Goal: Task Accomplishment & Management: Manage account settings

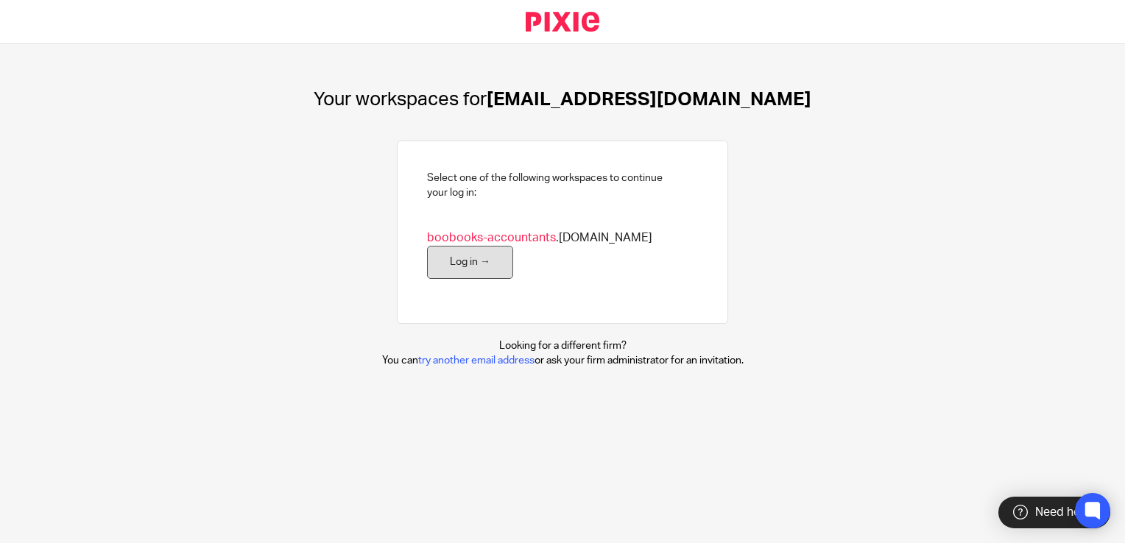
click at [496, 263] on link "Log in →" at bounding box center [470, 262] width 86 height 33
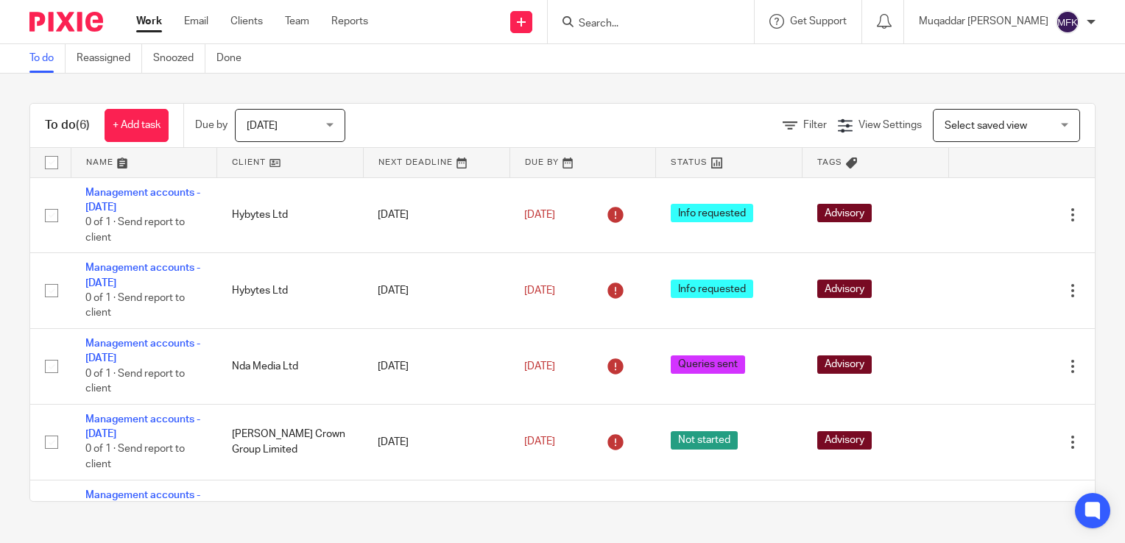
click at [291, 11] on div "Work Email Clients Team Reports Work Email Clients Team Reports Settings" at bounding box center [255, 21] width 269 height 43
click at [292, 18] on link "Team" at bounding box center [297, 21] width 24 height 15
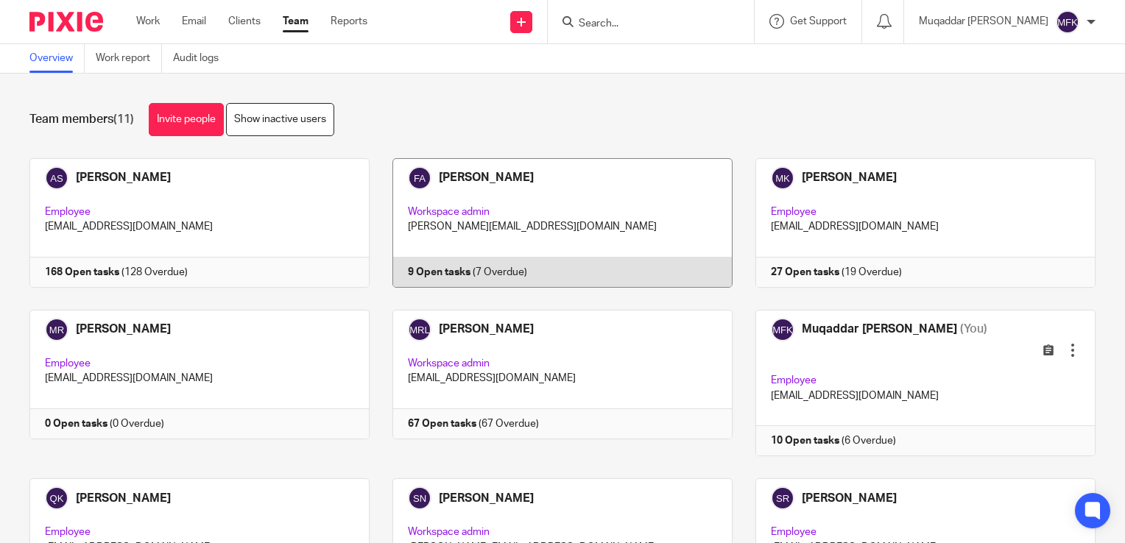
scroll to position [74, 0]
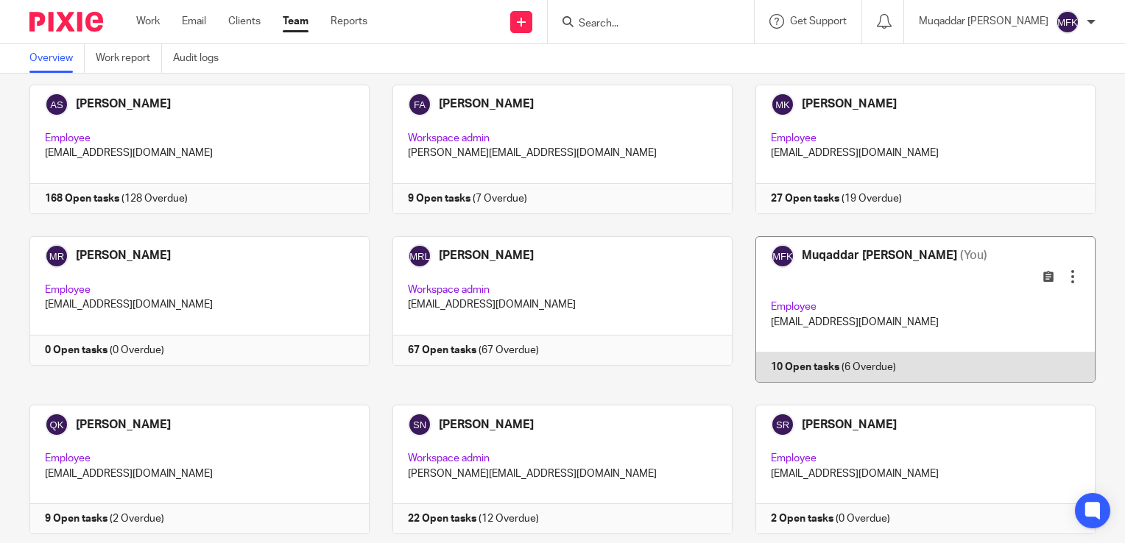
click at [928, 269] on link at bounding box center [914, 309] width 363 height 147
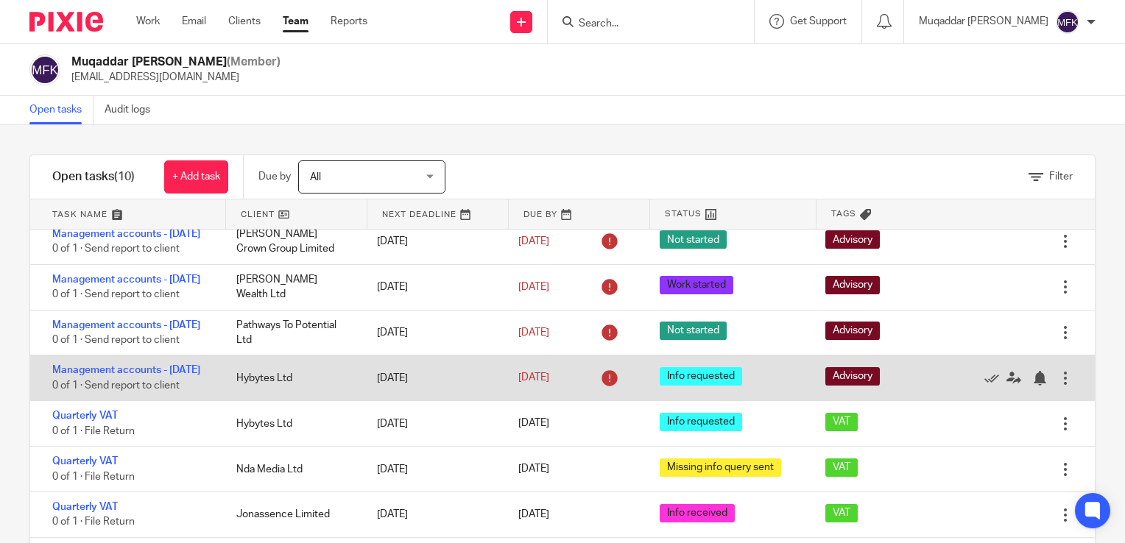
scroll to position [193, 0]
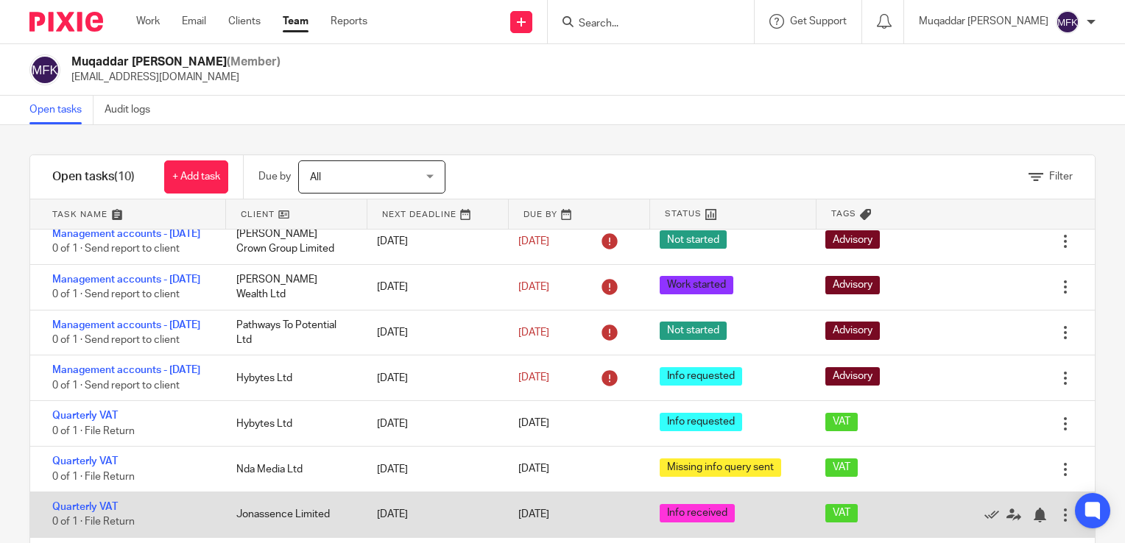
click at [660, 515] on span "Info received" at bounding box center [697, 513] width 75 height 18
click at [686, 517] on span "Info received" at bounding box center [697, 513] width 75 height 18
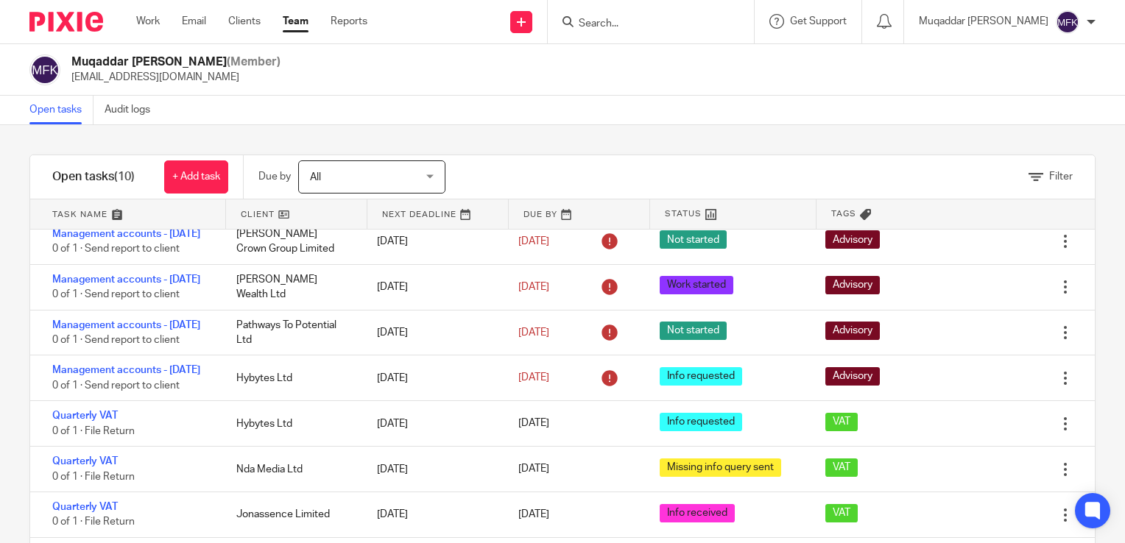
click at [380, 174] on span "All" at bounding box center [363, 176] width 107 height 31
click at [601, 173] on div "Filter" at bounding box center [788, 176] width 613 height 43
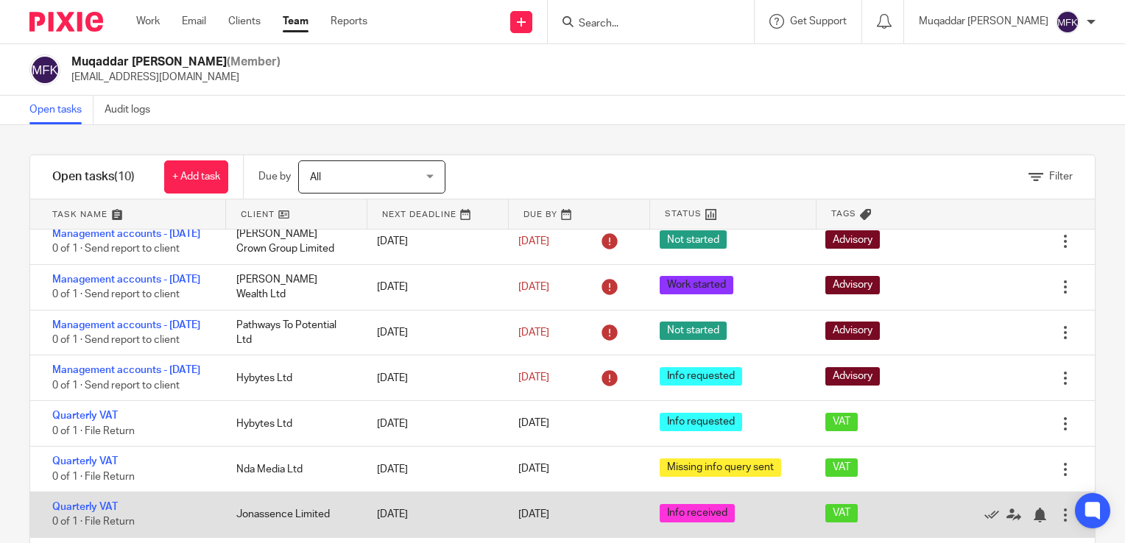
click at [1058, 519] on div at bounding box center [1065, 515] width 15 height 15
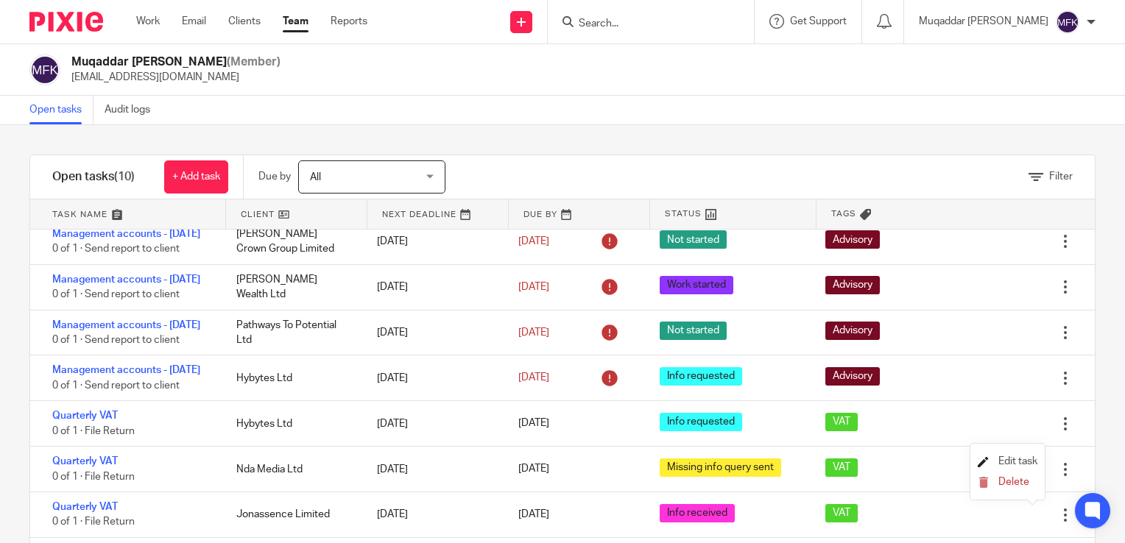
click at [1006, 465] on span "Edit task" at bounding box center [1017, 462] width 39 height 10
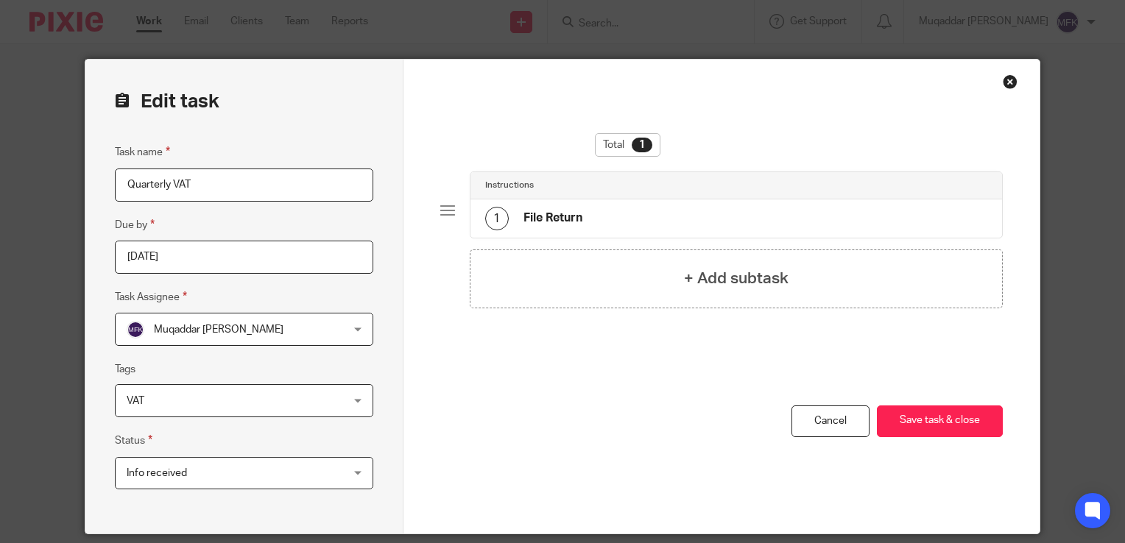
scroll to position [49, 0]
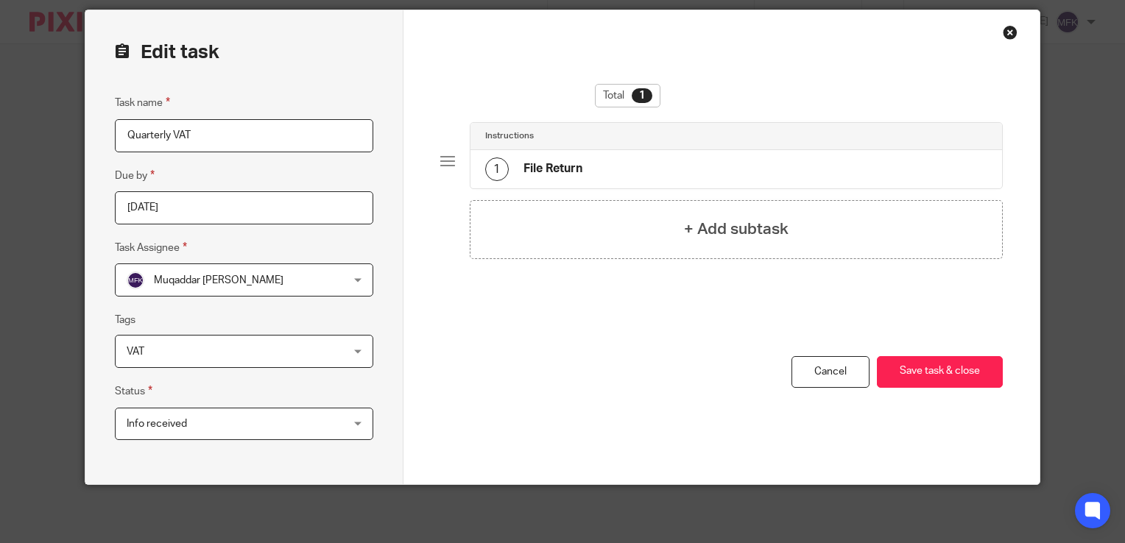
click at [1003, 30] on div "Close this dialog window" at bounding box center [1010, 32] width 15 height 15
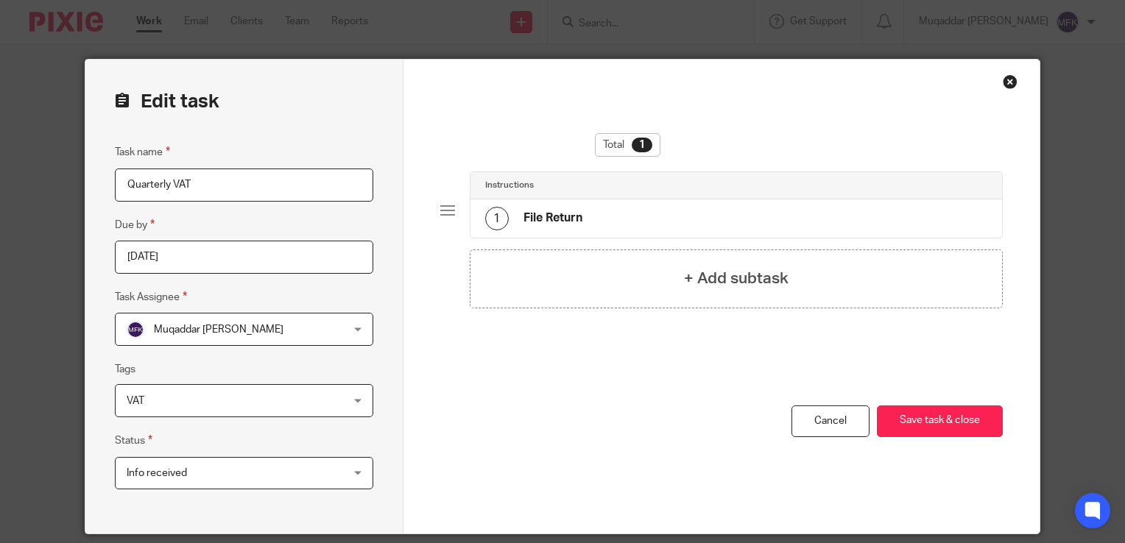
drag, startPoint x: 991, startPoint y: 75, endPoint x: 1001, endPoint y: 80, distance: 11.5
click at [991, 75] on div "Total 1 Instructions 1 File Return + Add subtask You have unsaved changes Cance…" at bounding box center [721, 297] width 637 height 474
click at [1003, 80] on div "Close this dialog window" at bounding box center [1010, 81] width 15 height 15
click at [839, 418] on link "Cancel" at bounding box center [831, 422] width 78 height 32
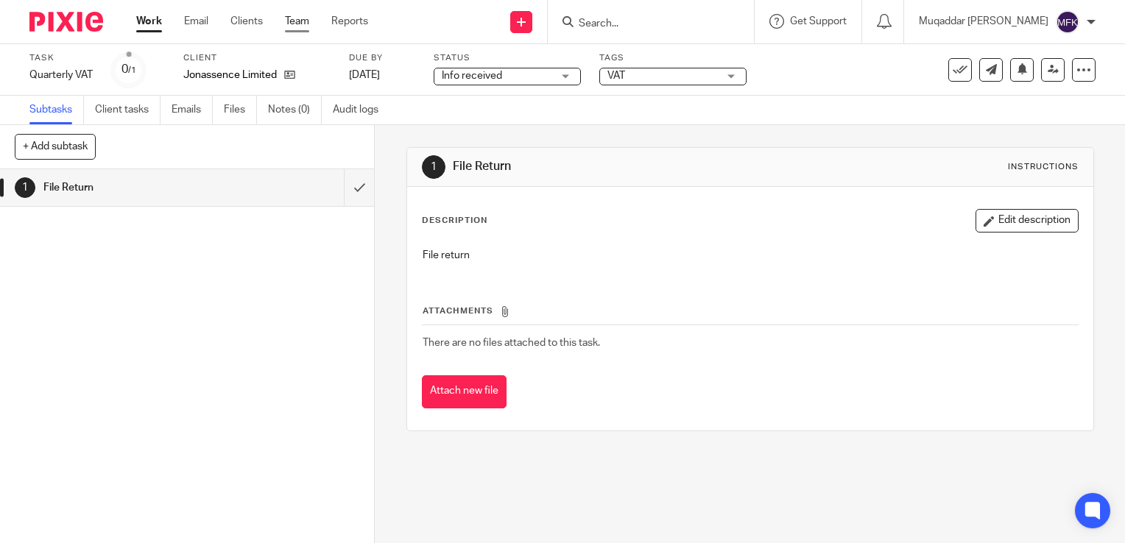
click at [295, 22] on link "Team" at bounding box center [297, 21] width 24 height 15
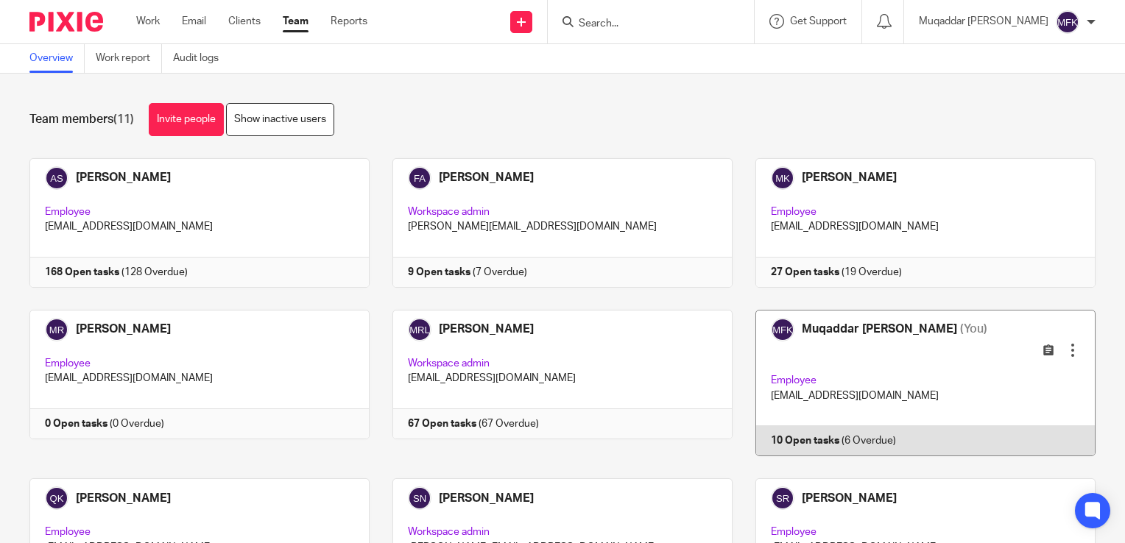
click at [842, 335] on link at bounding box center [914, 383] width 363 height 147
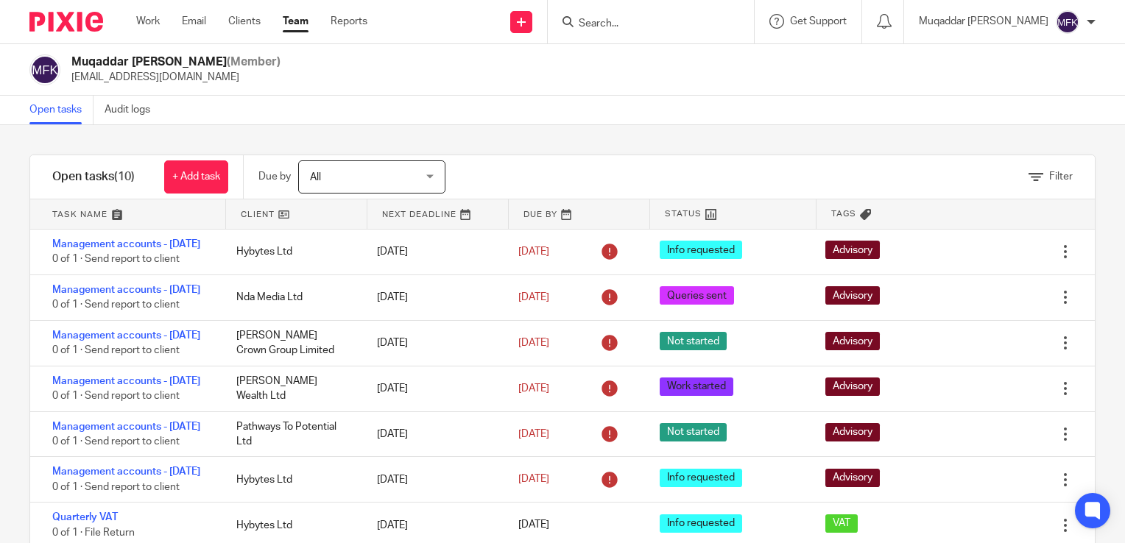
scroll to position [193, 0]
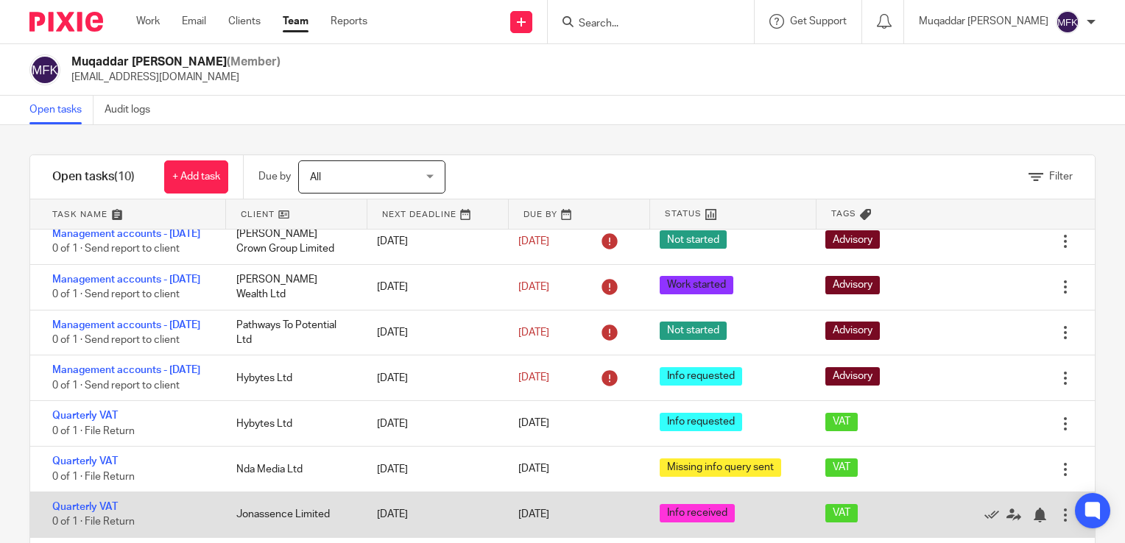
click at [858, 513] on div "VAT" at bounding box center [894, 515] width 166 height 37
click at [1058, 517] on div at bounding box center [1065, 515] width 15 height 15
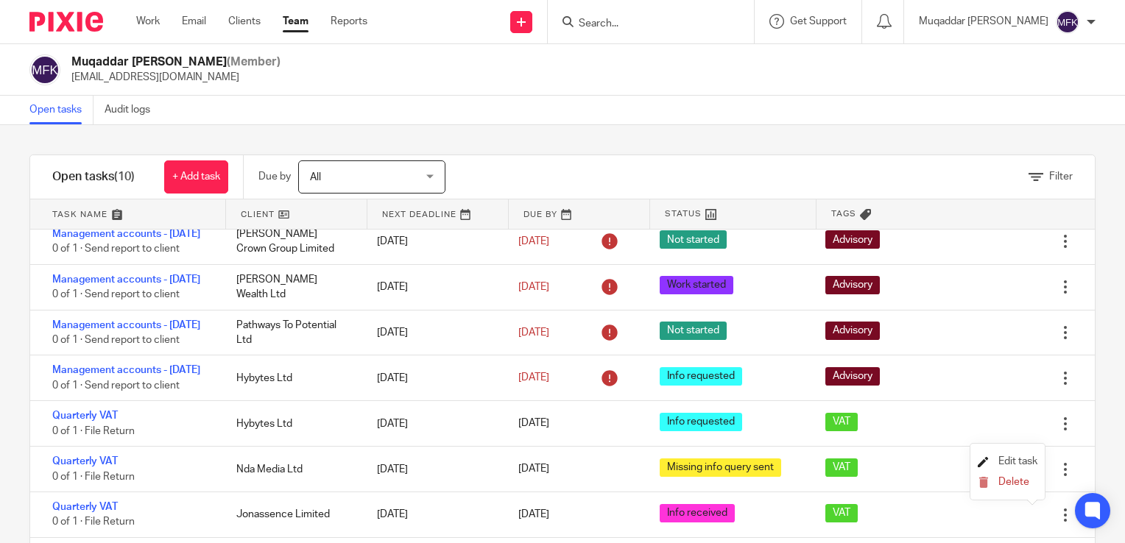
click at [1007, 463] on span "Edit task" at bounding box center [1017, 462] width 39 height 10
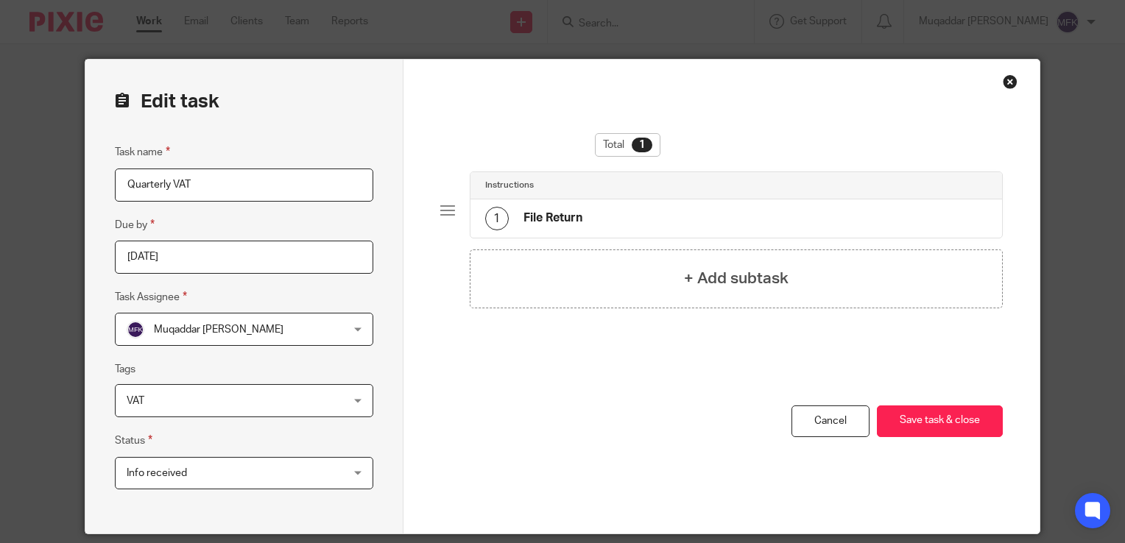
scroll to position [49, 0]
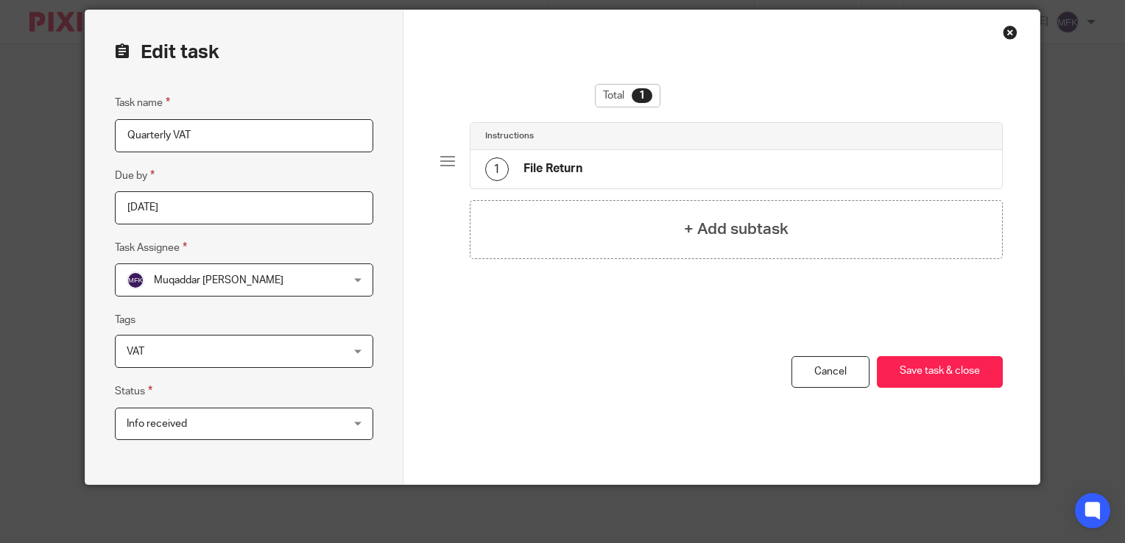
click at [315, 432] on span "Info received" at bounding box center [225, 424] width 197 height 31
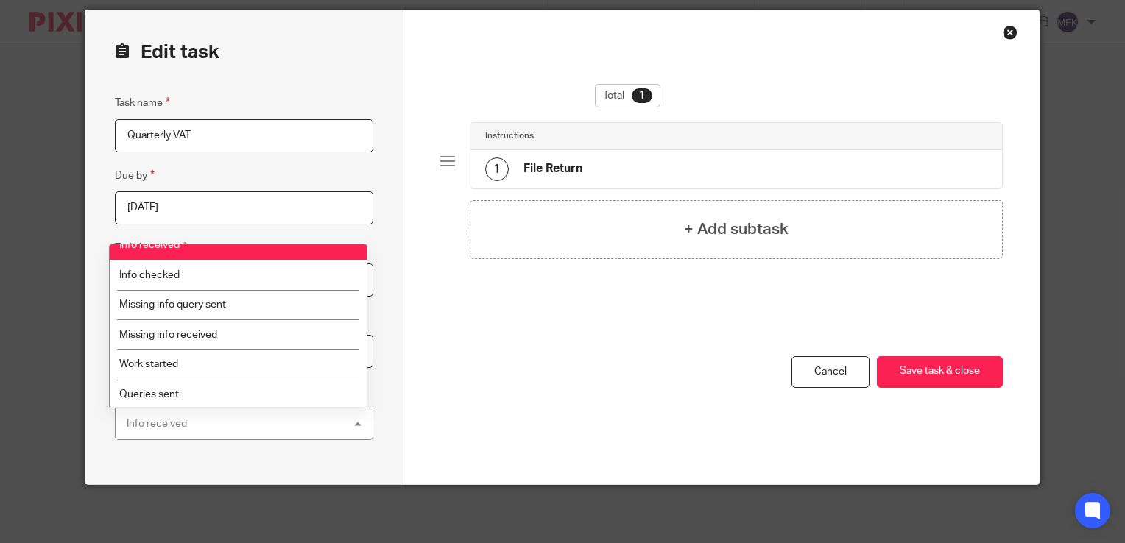
scroll to position [74, 0]
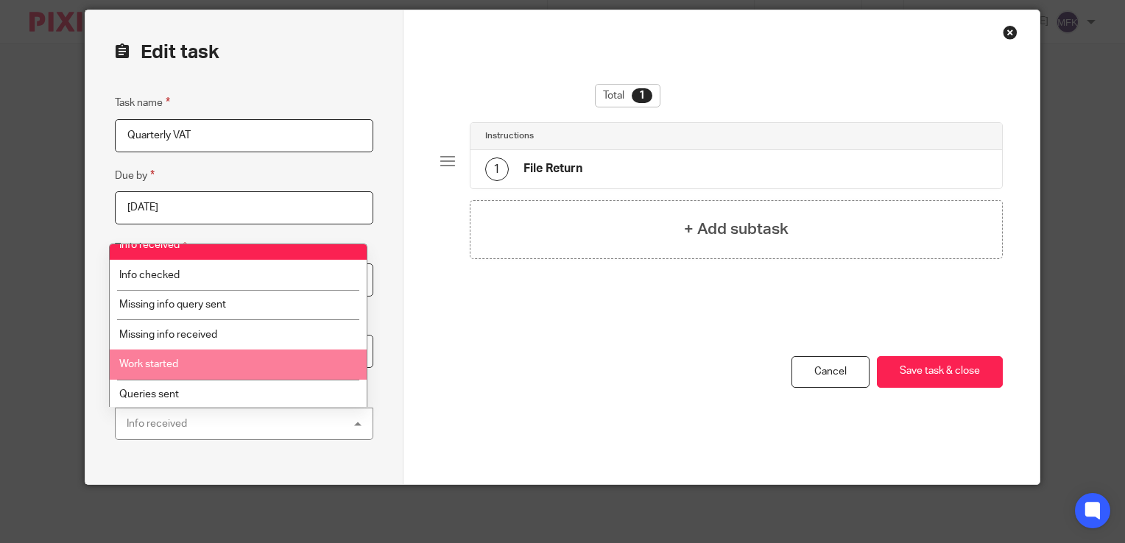
click at [235, 354] on li "Work started" at bounding box center [239, 365] width 258 height 30
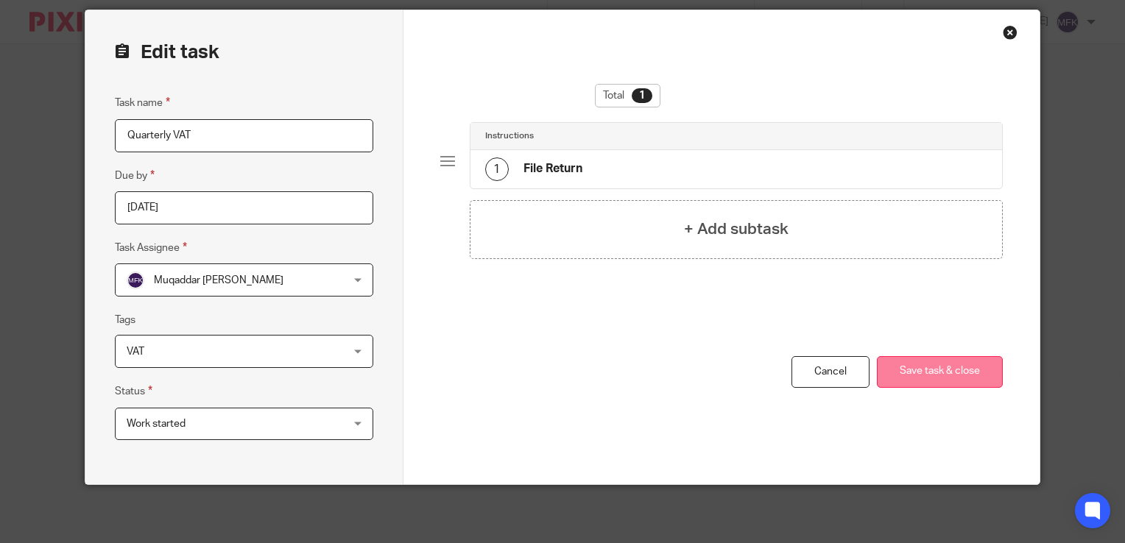
click at [903, 363] on button "Save task & close" at bounding box center [940, 372] width 126 height 32
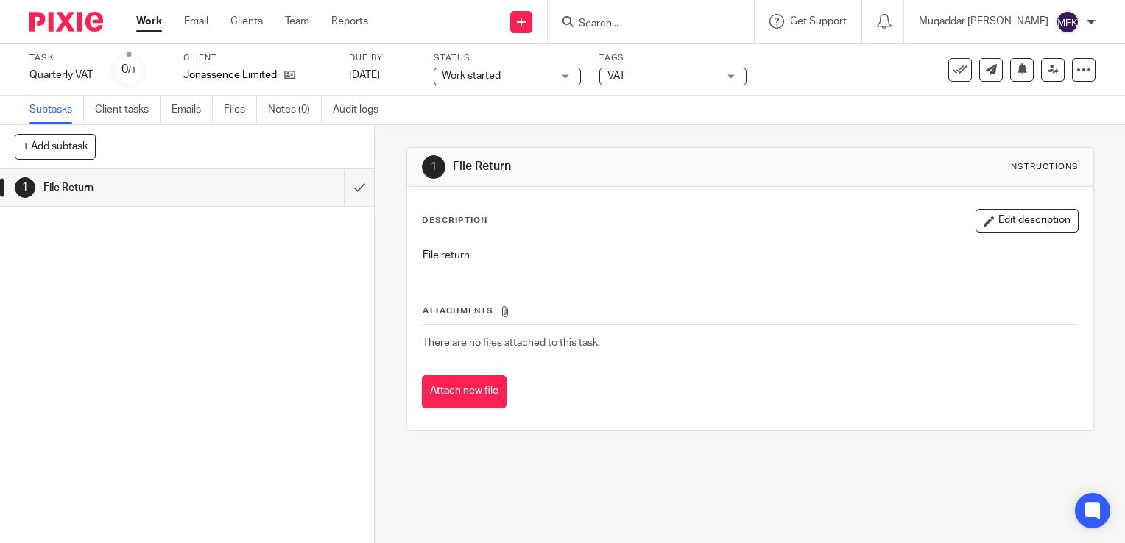
click at [814, 125] on div "1 File Return Instructions Description Edit description File return Attachments…" at bounding box center [750, 289] width 688 height 328
click at [601, 535] on div "1 File Return Instructions Description Edit description File return Attachments…" at bounding box center [750, 334] width 750 height 418
